Goal: Information Seeking & Learning: Learn about a topic

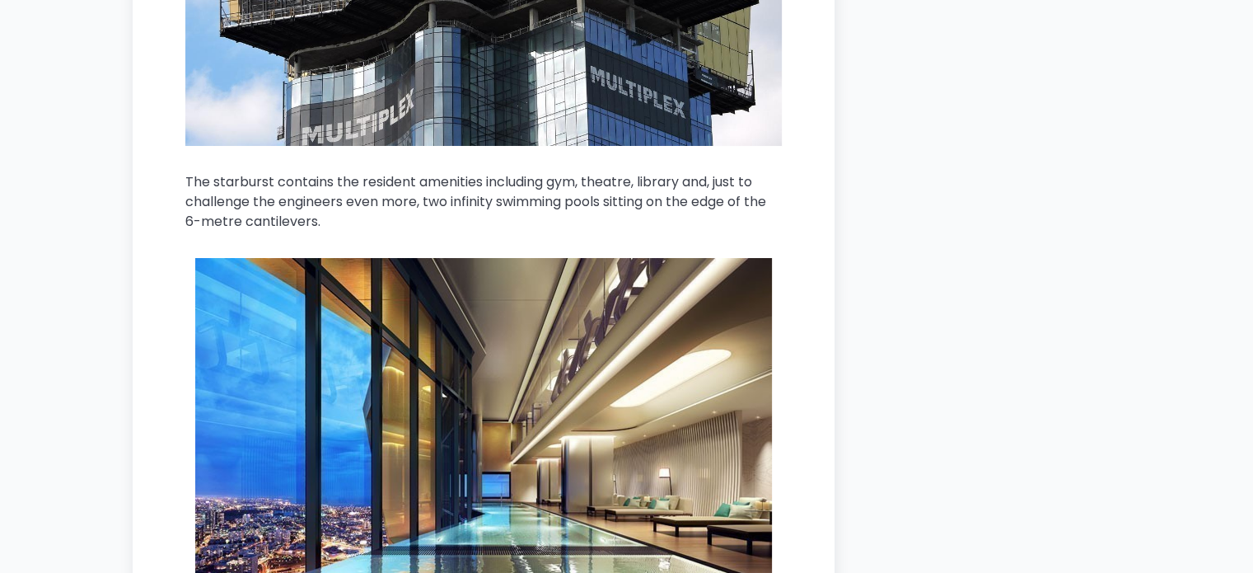
scroll to position [6209, 0]
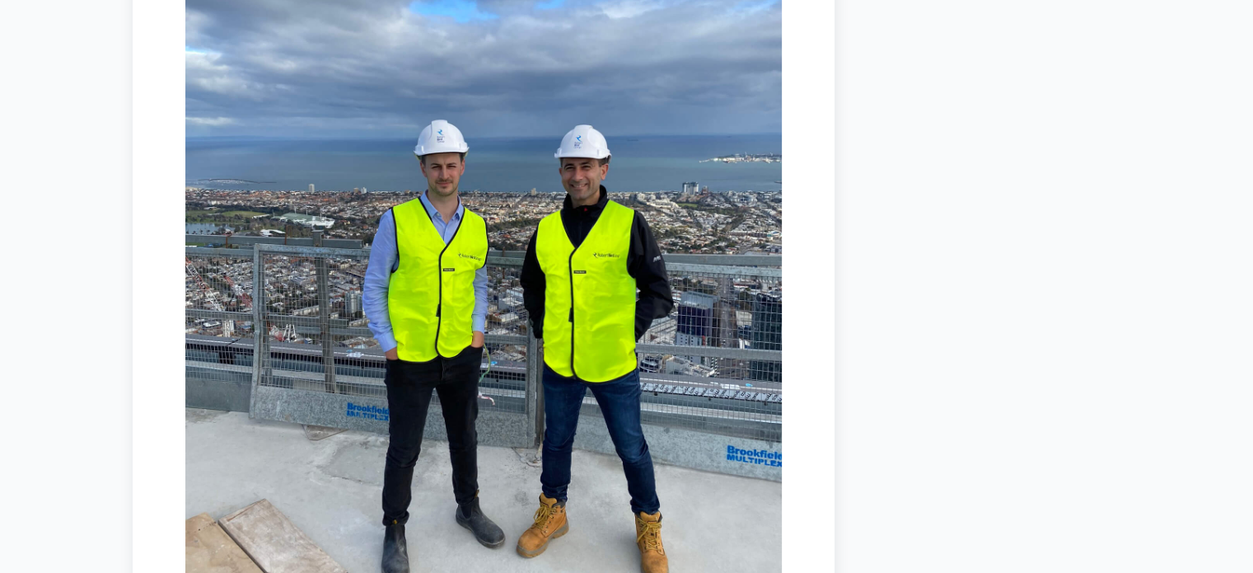
scroll to position [9204, 0]
